Goal: Ask a question

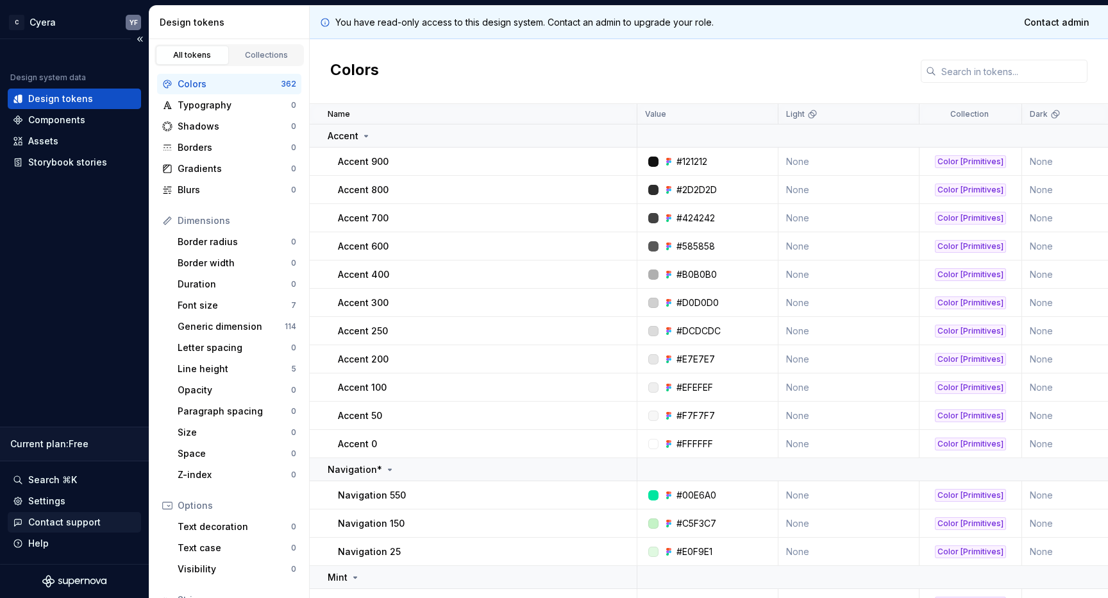
click at [79, 518] on div "Contact support" at bounding box center [64, 522] width 72 height 13
type textarea "*"
click at [1059, 391] on div "[PERSON_NAME] says: Hello [PERSON_NAME], Thank you for your feedback. You can u…" at bounding box center [980, 544] width 233 height 307
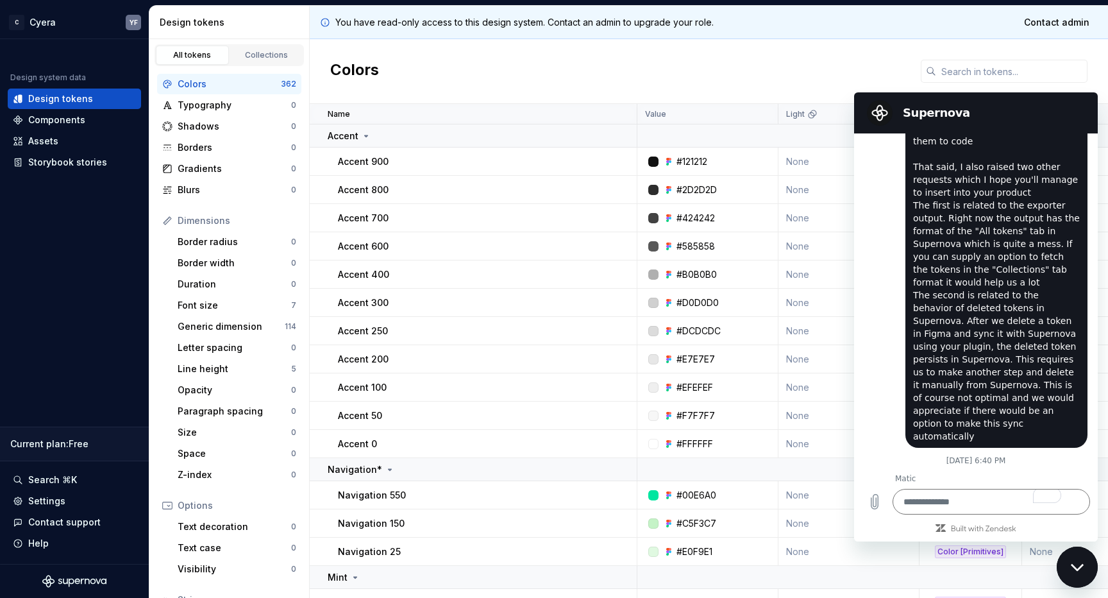
scroll to position [5071, 0]
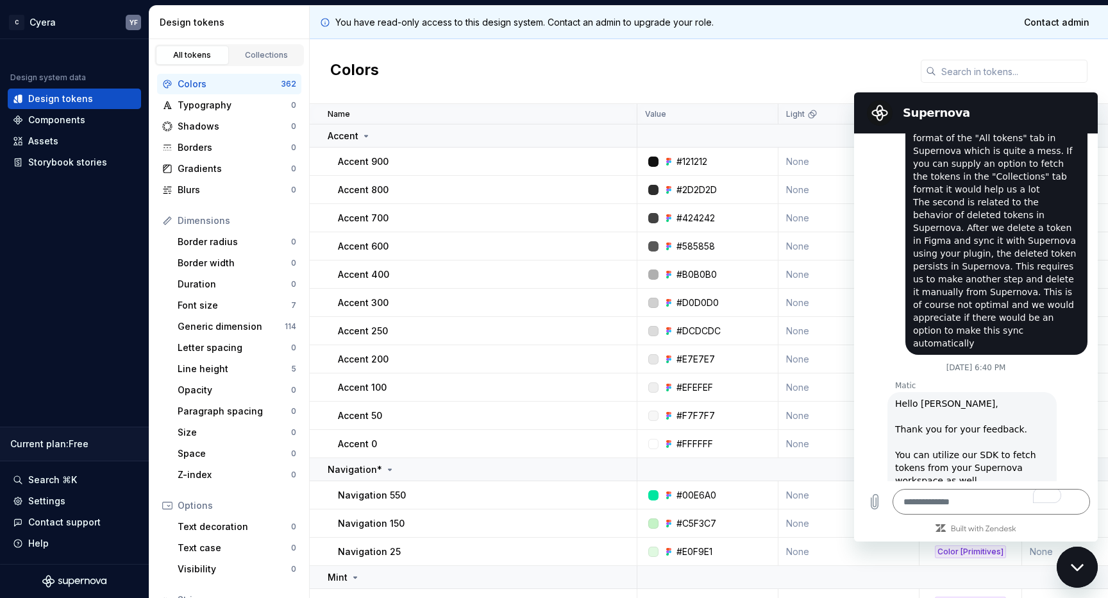
click at [426, 84] on div "Colors" at bounding box center [709, 71] width 798 height 65
click at [968, 76] on input "text" at bounding box center [1011, 71] width 151 height 23
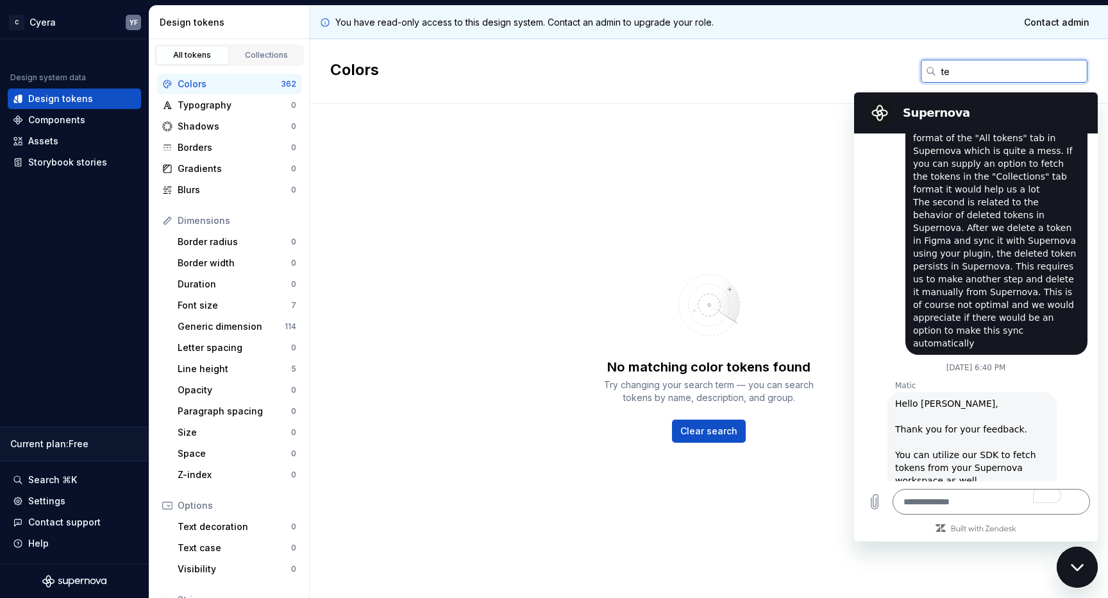
type input "t"
